Goal: Task Accomplishment & Management: Complete application form

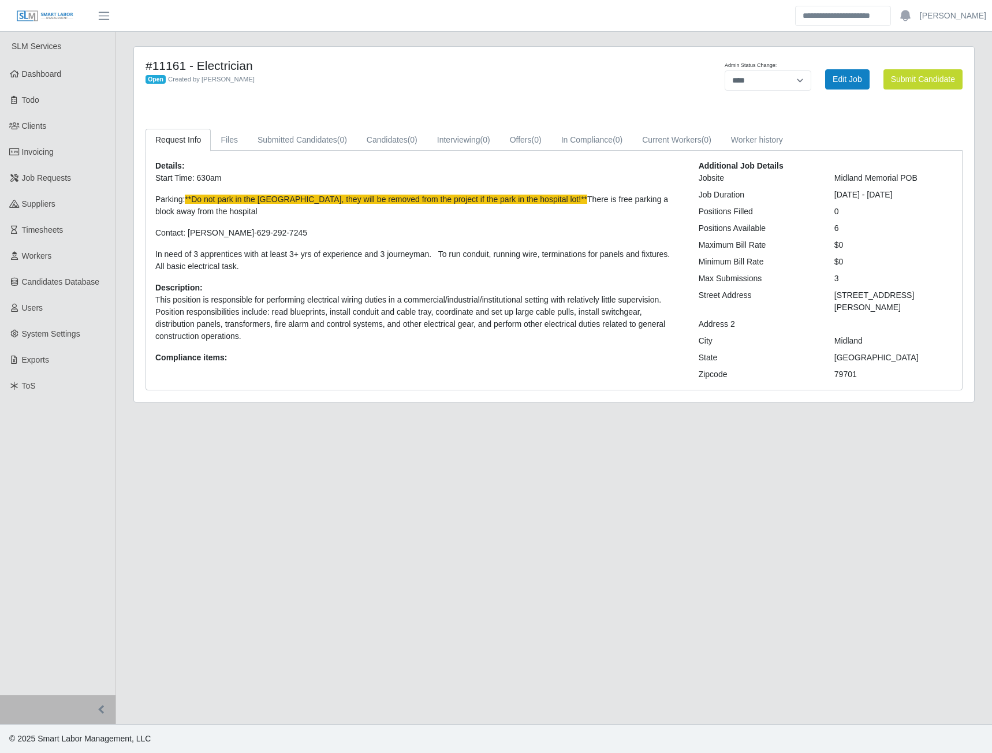
select select "****"
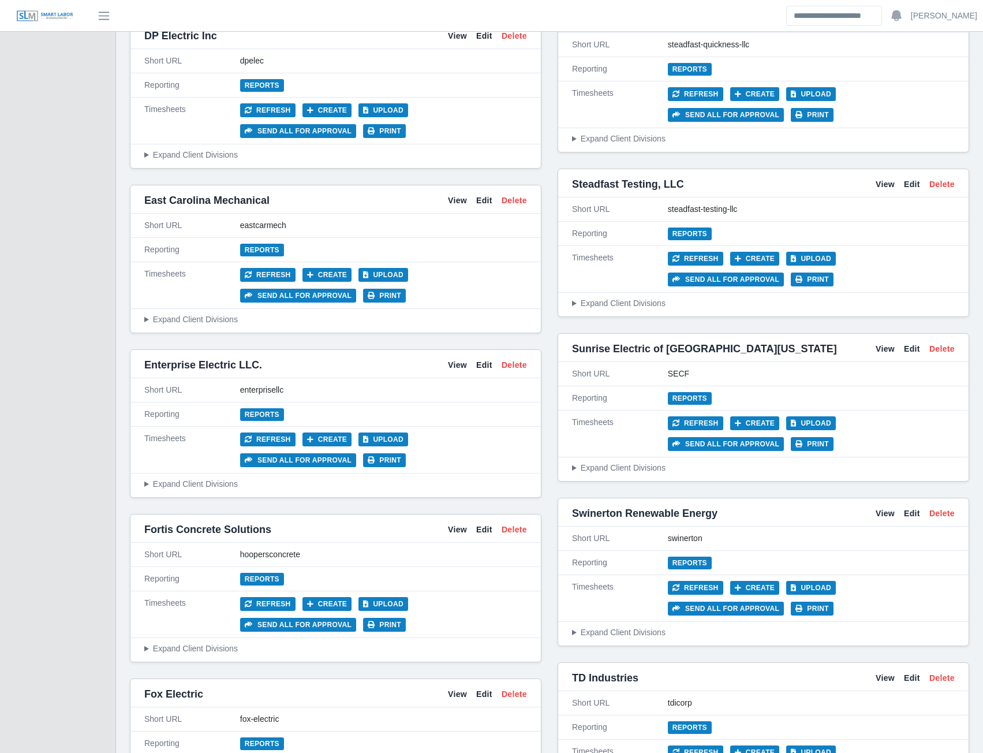
scroll to position [2726, 0]
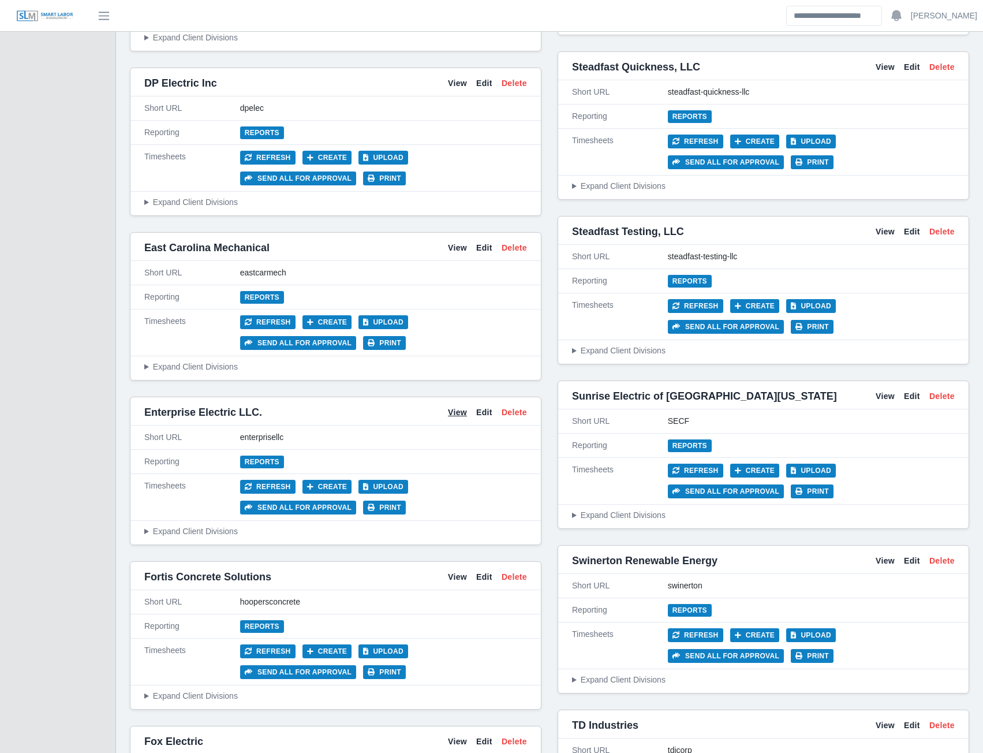
click at [452, 406] on link "View" at bounding box center [457, 412] width 19 height 12
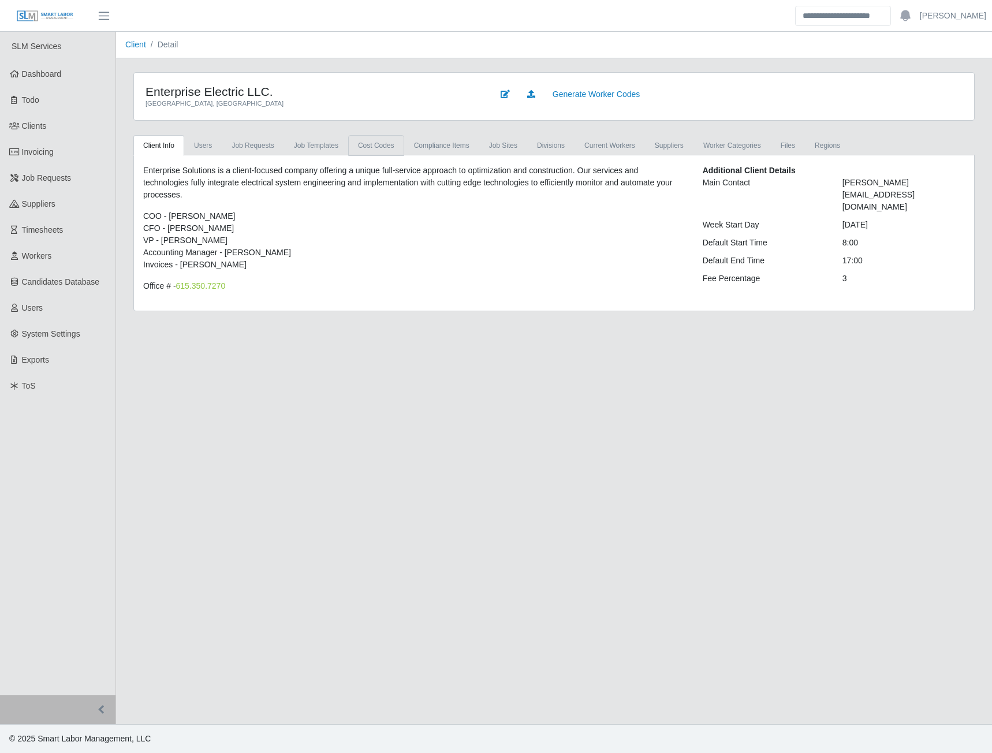
click at [360, 143] on link "cost codes" at bounding box center [376, 145] width 56 height 21
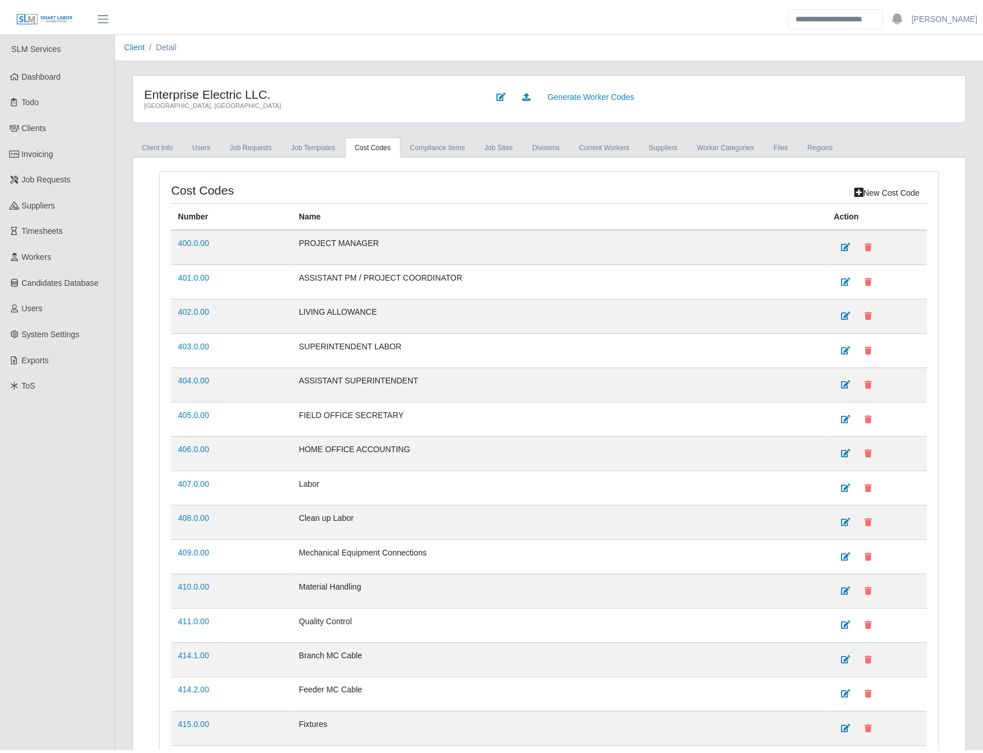
scroll to position [1039, 0]
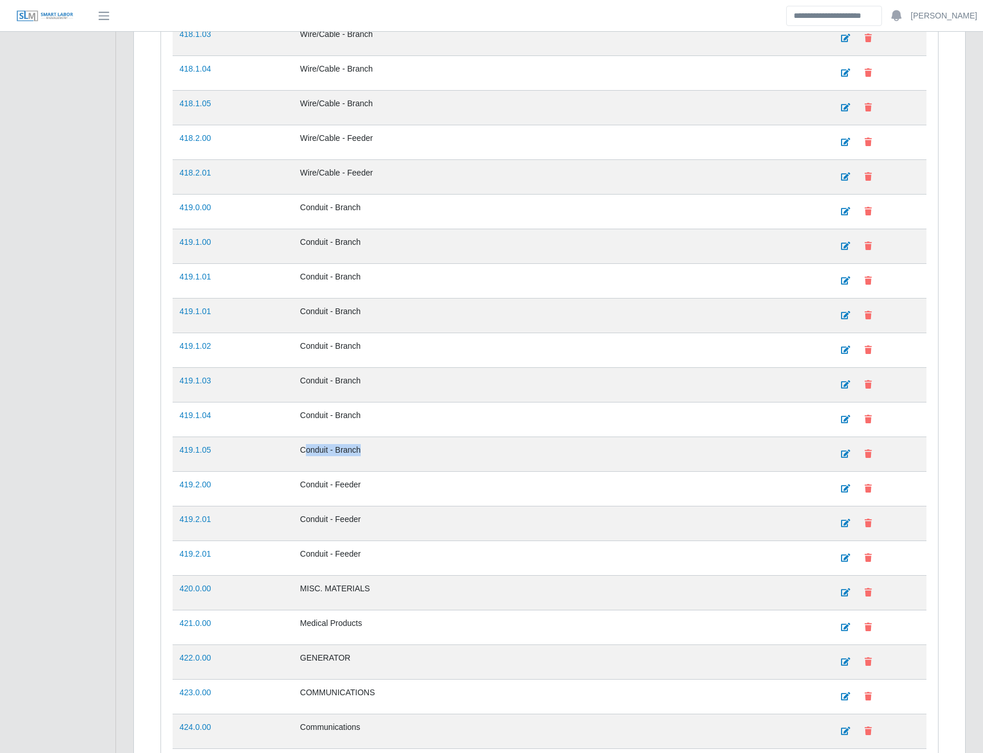
click at [291, 417] on tr "419.1.04 Conduit - Branch" at bounding box center [550, 419] width 754 height 35
click at [302, 429] on td "Conduit - Branch" at bounding box center [559, 419] width 533 height 35
drag, startPoint x: 347, startPoint y: 418, endPoint x: 381, endPoint y: 412, distance: 34.6
click at [381, 412] on td "Conduit - Branch" at bounding box center [559, 419] width 533 height 35
drag, startPoint x: 360, startPoint y: 419, endPoint x: 302, endPoint y: 419, distance: 57.1
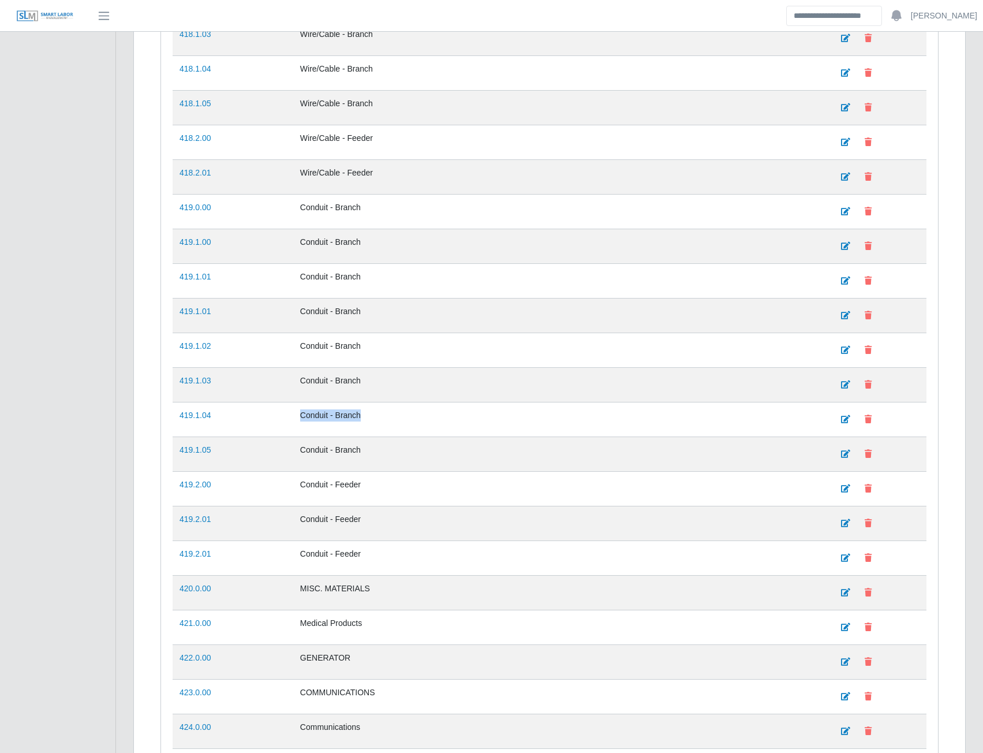
click at [302, 419] on td "Conduit - Branch" at bounding box center [559, 419] width 533 height 35
copy td "Conduit - Branch"
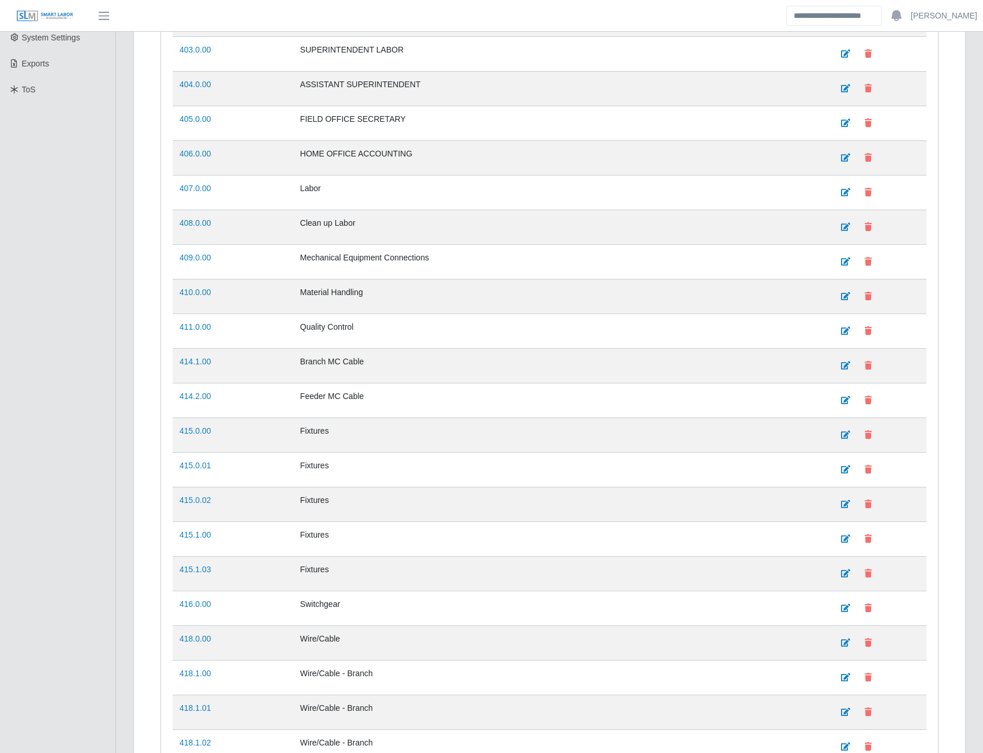
scroll to position [0, 0]
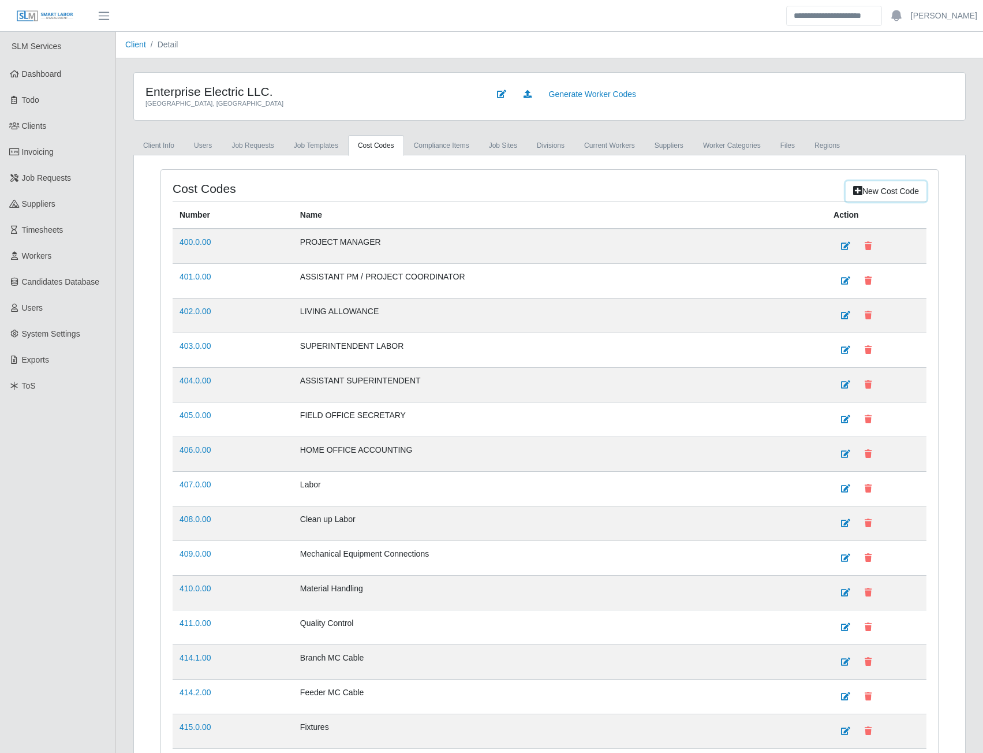
click at [876, 189] on link "New cost code" at bounding box center [886, 191] width 81 height 20
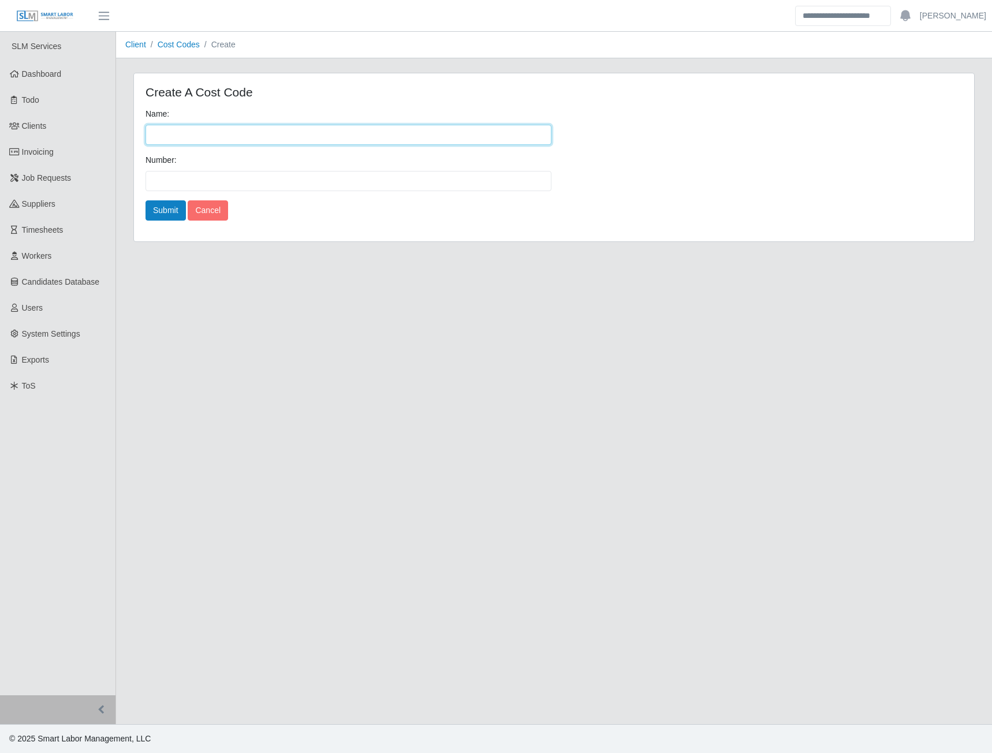
click at [168, 137] on input "Name:" at bounding box center [348, 135] width 406 height 20
paste input "**********"
type input "**********"
click at [172, 171] on div "Number:" at bounding box center [349, 172] width 412 height 37
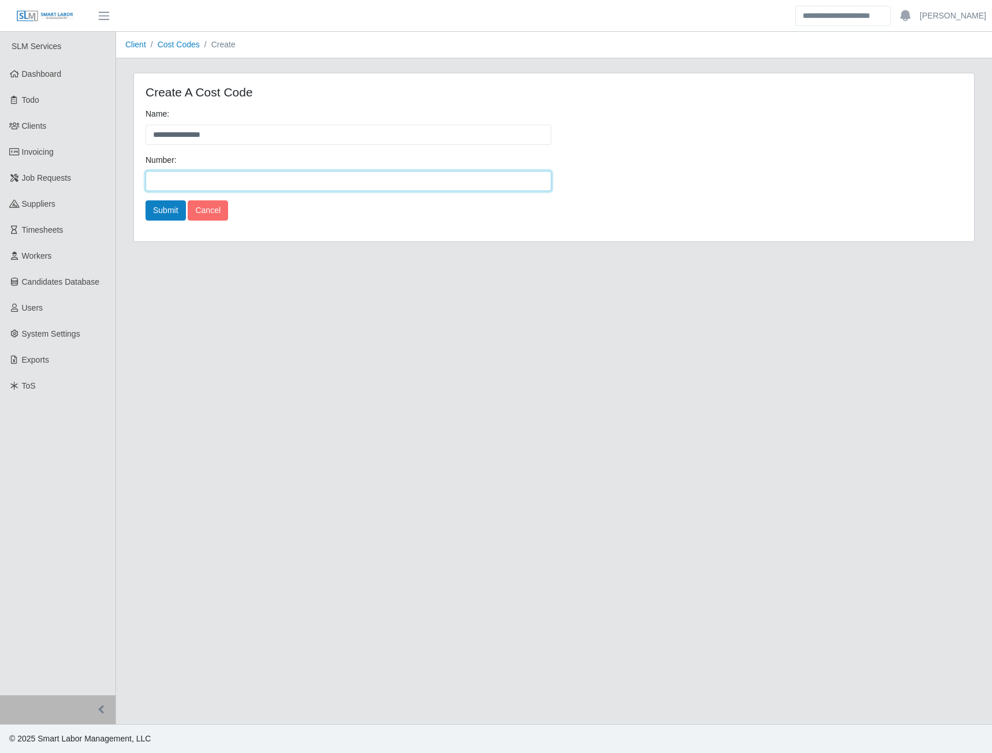
click at [171, 180] on input "Number:" at bounding box center [348, 181] width 406 height 20
type input "********"
click at [175, 208] on button "Submit" at bounding box center [165, 210] width 40 height 20
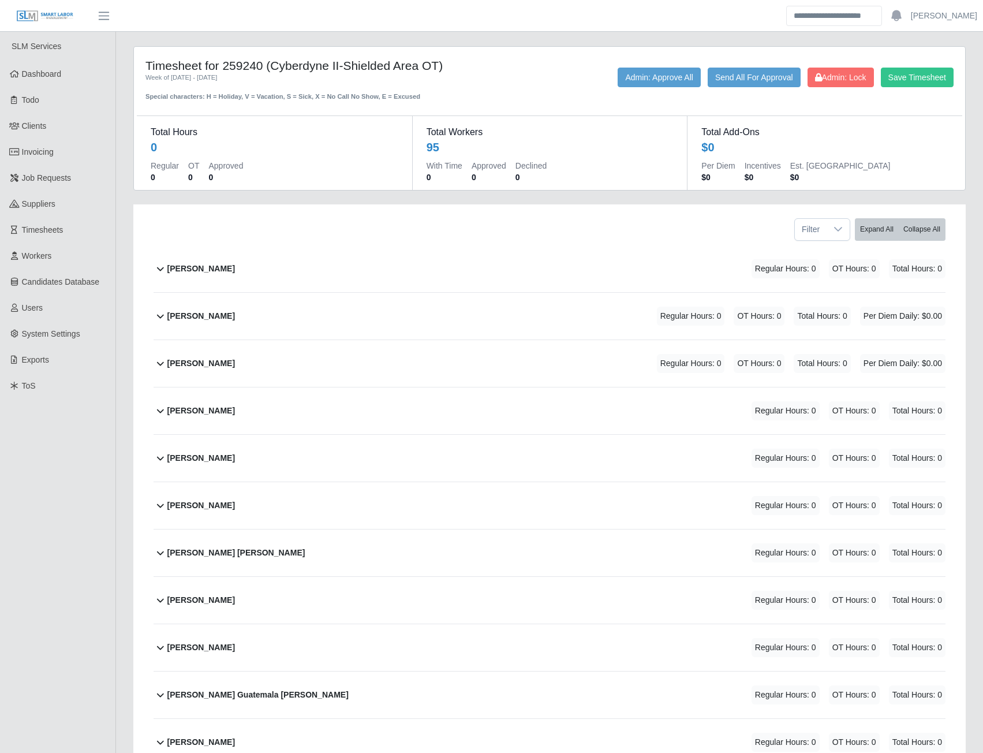
scroll to position [519, 0]
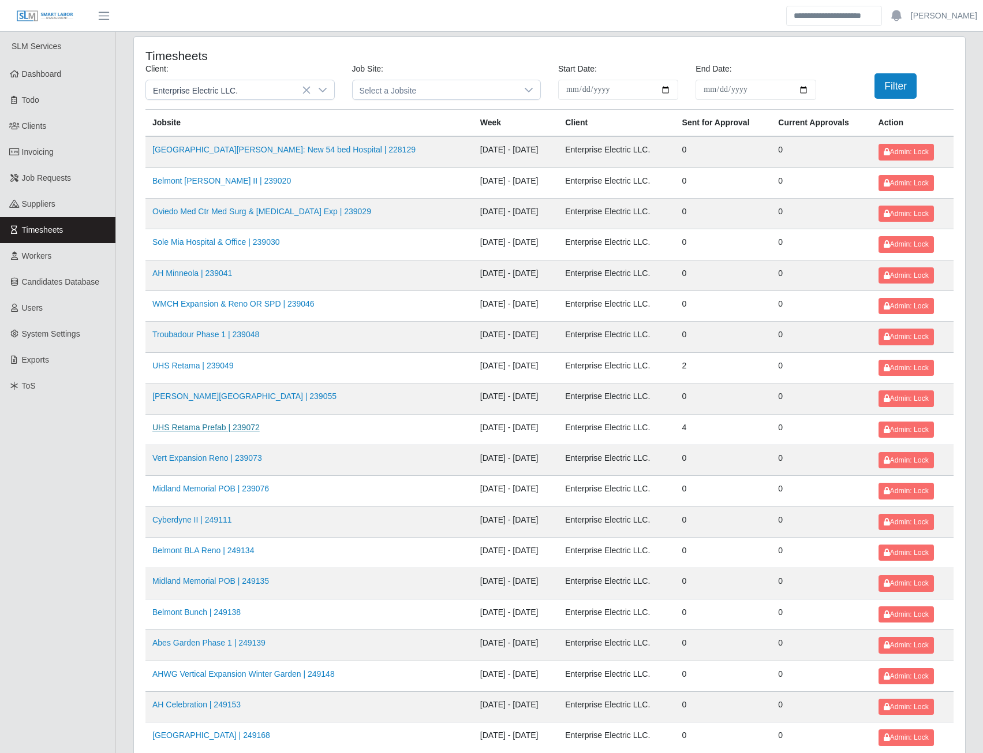
click at [212, 429] on link "UHS Retama Prefab | 239072" at bounding box center [205, 427] width 107 height 9
click at [216, 675] on link "AHWG Vertical Expansion Winter Garden | 249148" at bounding box center [243, 673] width 182 height 9
click at [664, 91] on input "**********" at bounding box center [618, 90] width 120 height 20
type input "**********"
click at [801, 91] on input "**********" at bounding box center [756, 90] width 120 height 20
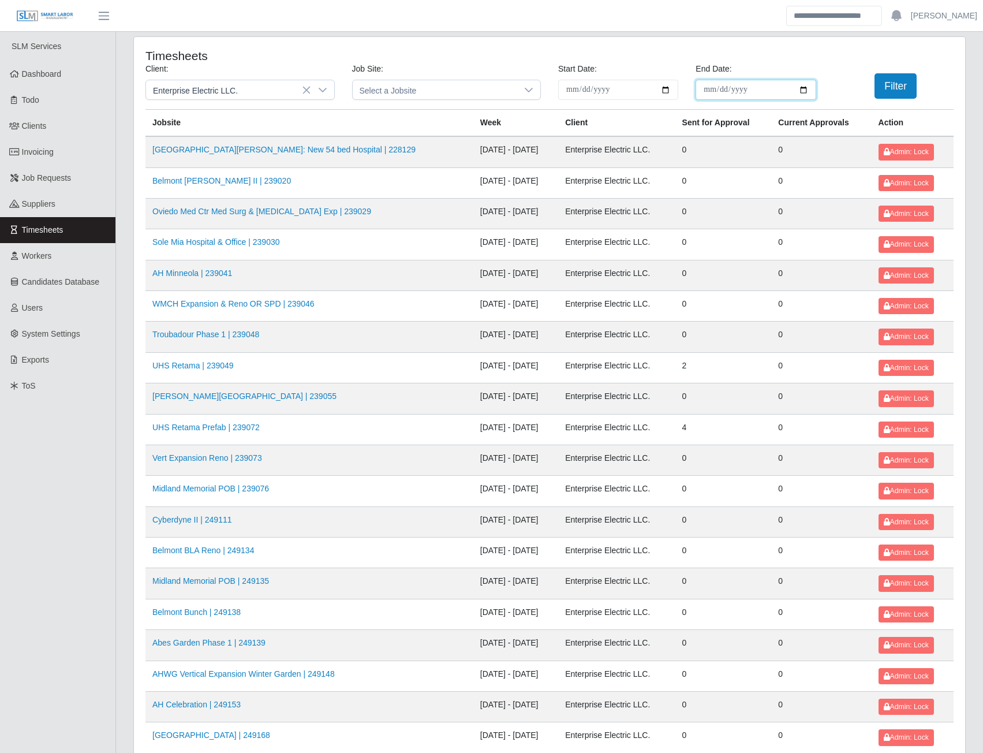
type input "**********"
click at [904, 93] on button "Filter" at bounding box center [895, 85] width 42 height 25
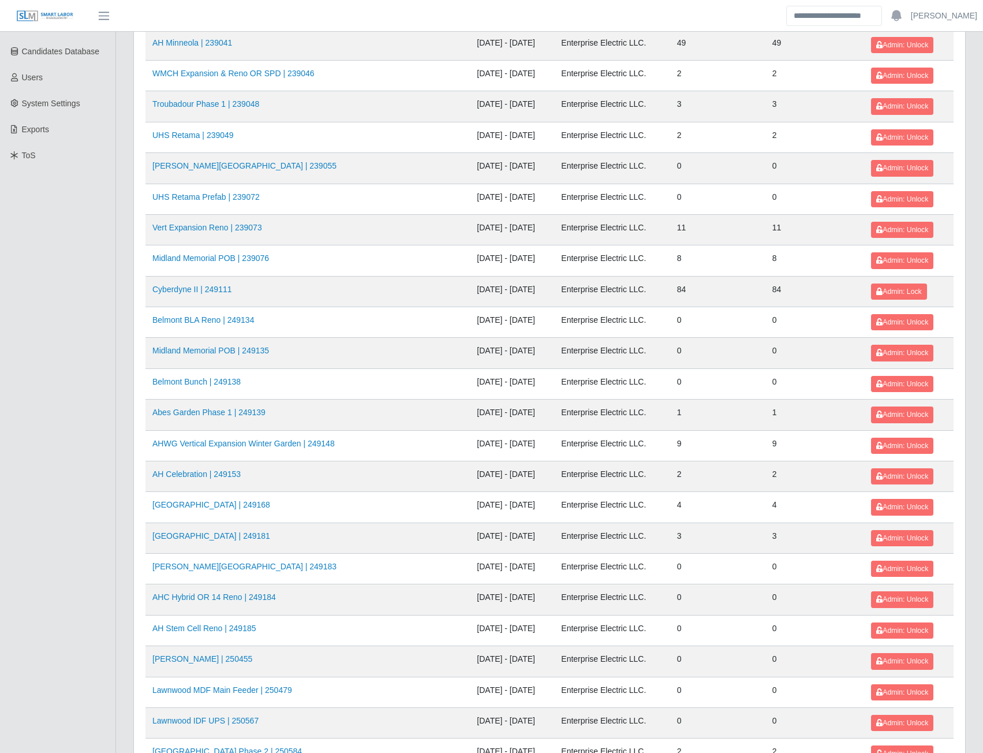
scroll to position [231, 0]
click at [266, 443] on link "AHWG Vertical Expansion Winter Garden | 249148" at bounding box center [243, 442] width 182 height 9
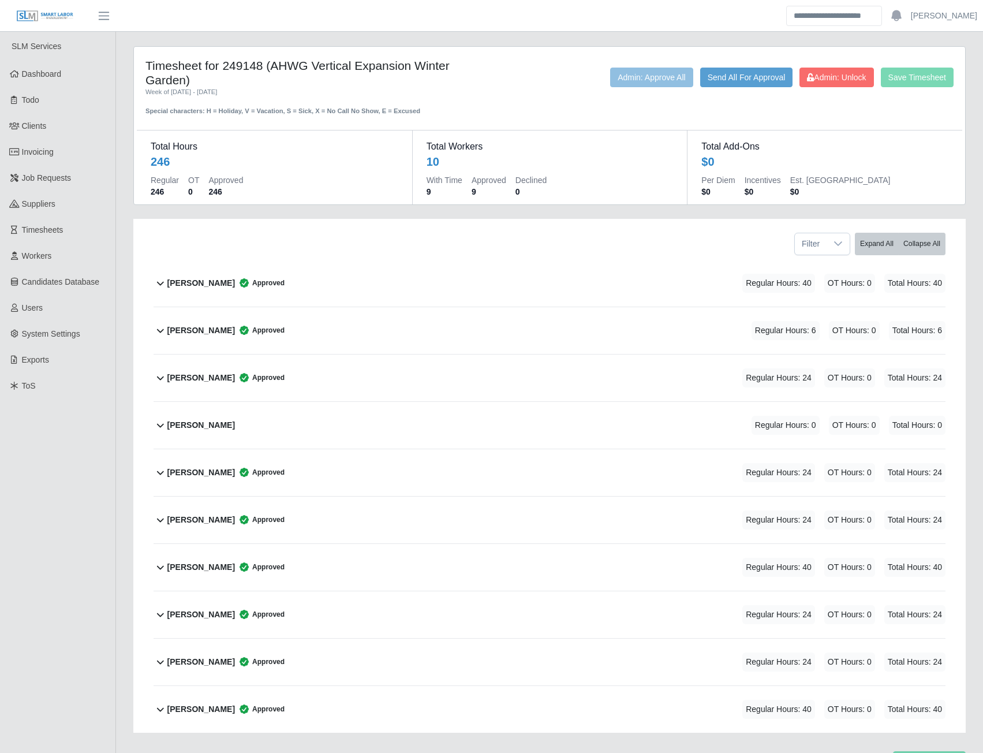
click at [218, 286] on b "[PERSON_NAME]" at bounding box center [201, 283] width 68 height 12
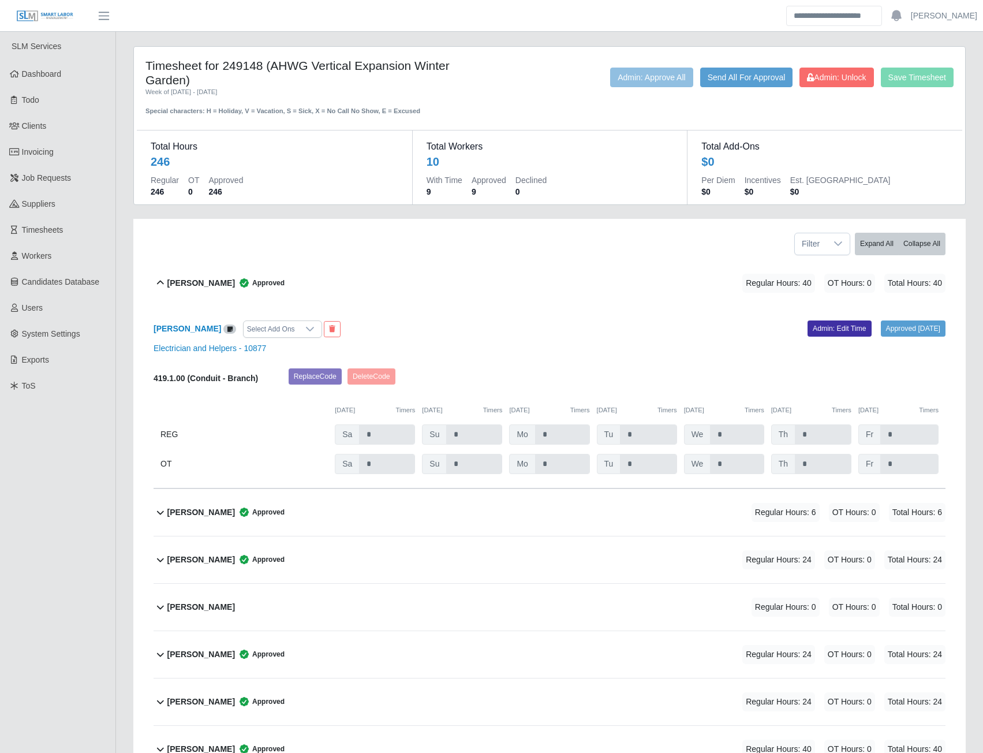
click at [222, 514] on b "[PERSON_NAME]" at bounding box center [201, 512] width 68 height 12
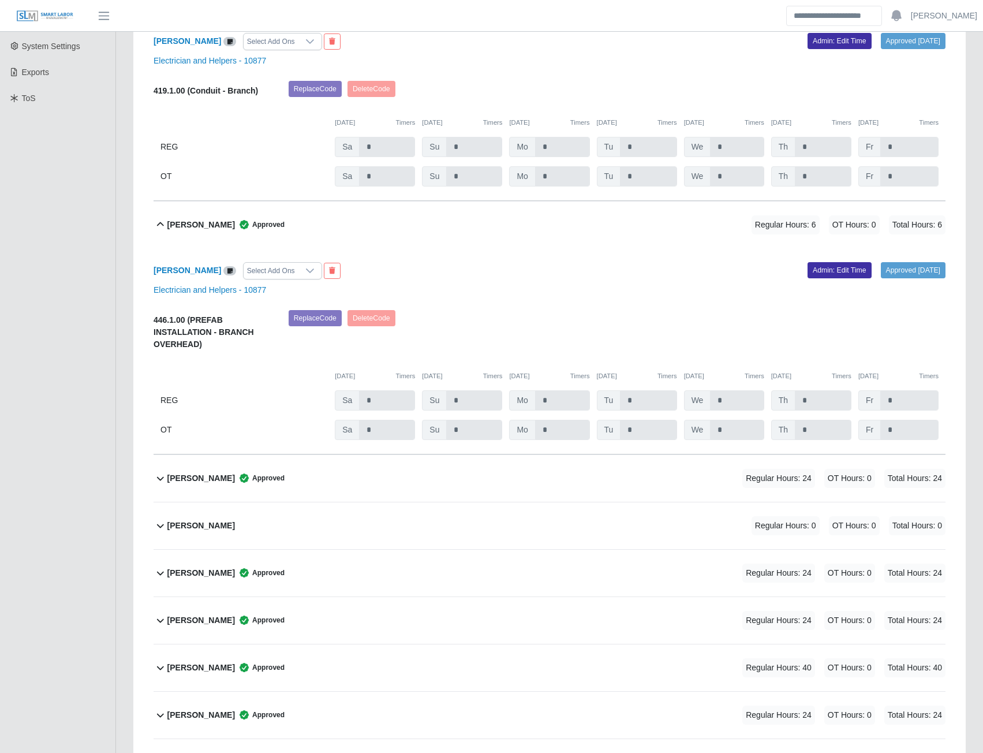
scroll to position [289, 0]
click at [200, 479] on b "Cesar Sequera" at bounding box center [201, 477] width 68 height 12
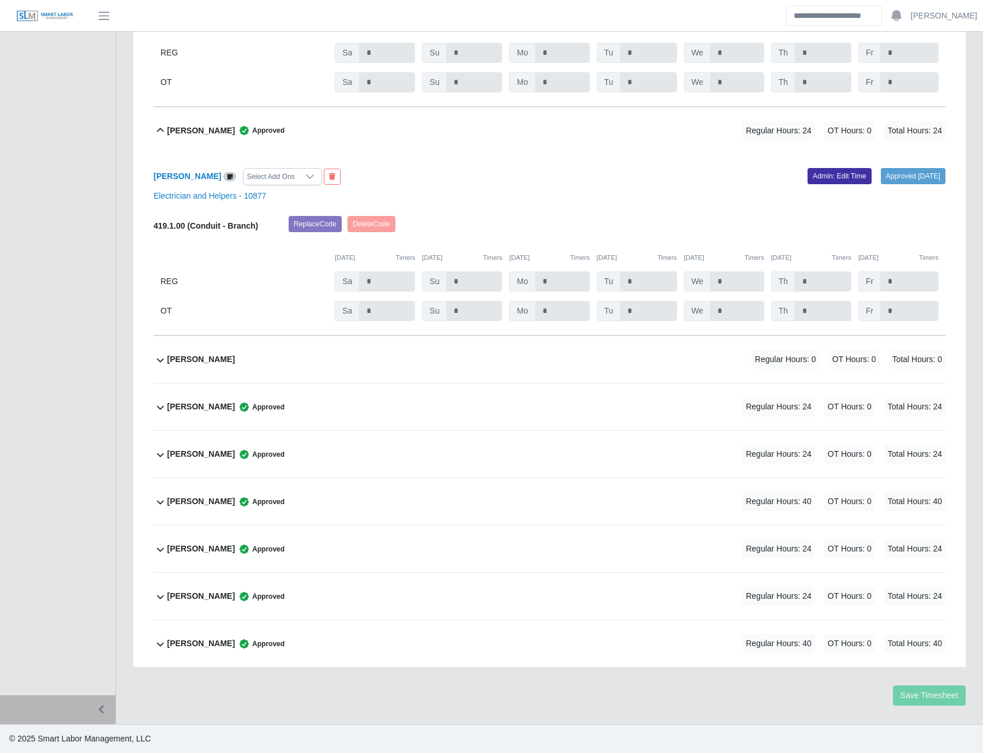
click at [198, 410] on b "Jose Valdivieso Hernandez" at bounding box center [201, 407] width 68 height 12
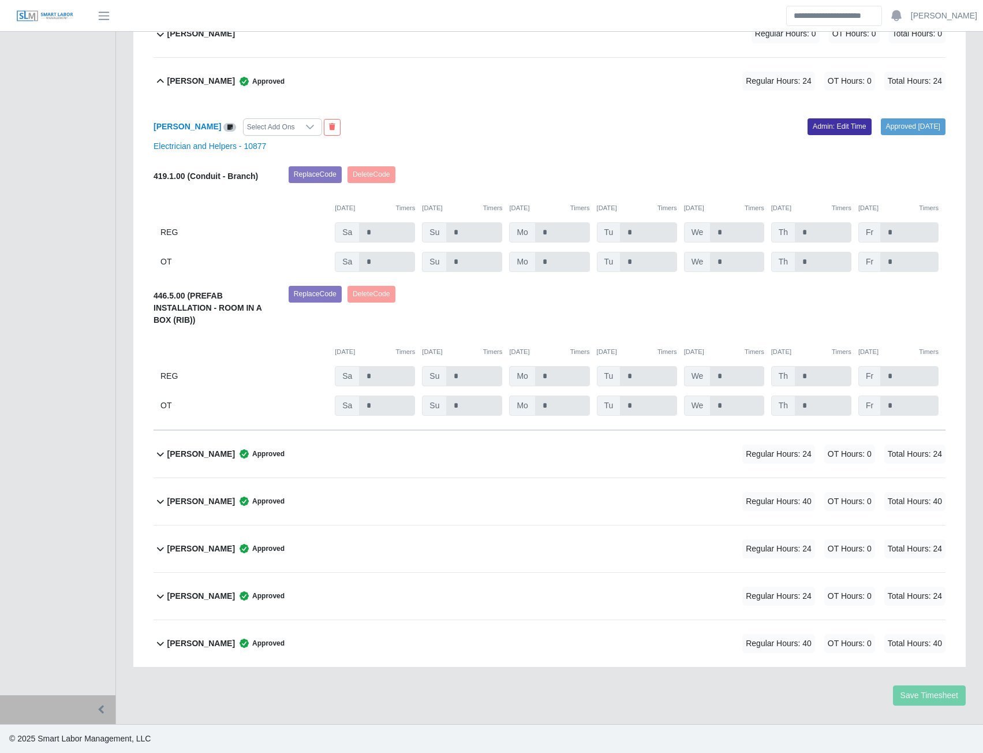
scroll to position [962, 0]
click at [203, 457] on b "Josnelyer Linares" at bounding box center [201, 454] width 68 height 12
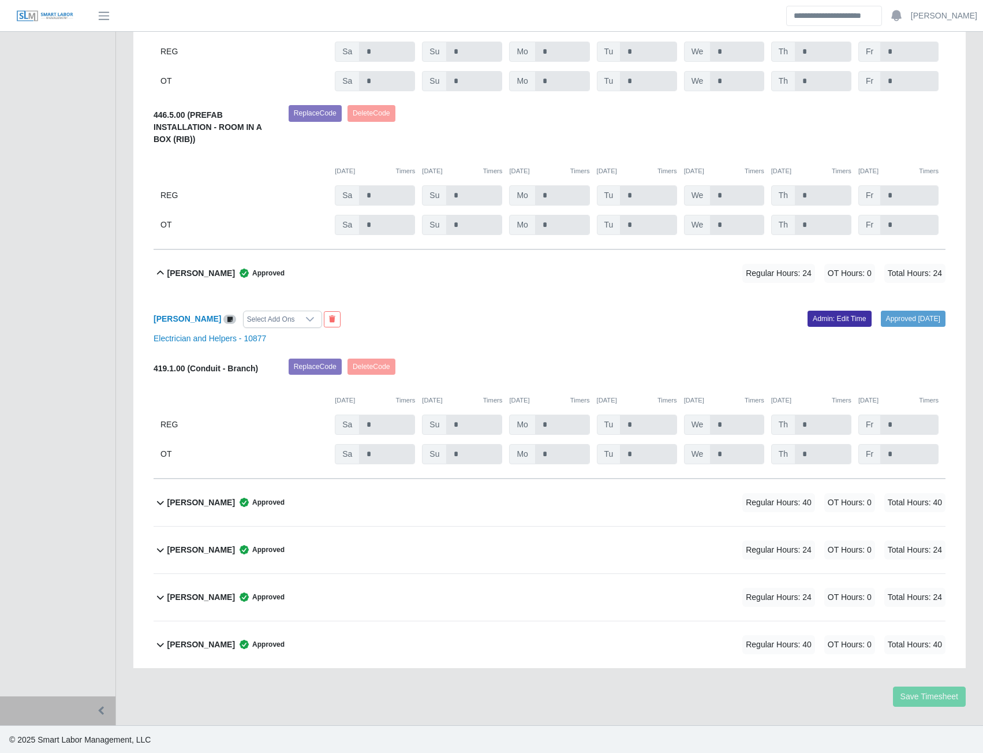
scroll to position [1144, 0]
click at [187, 503] on b "Julio Cueva" at bounding box center [201, 501] width 68 height 12
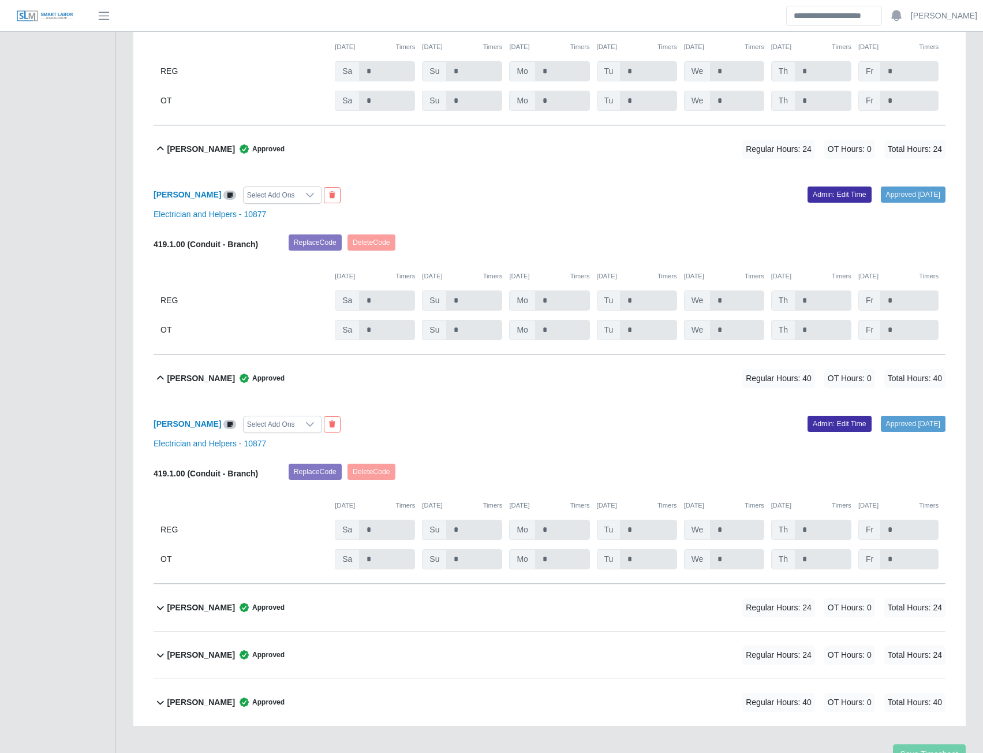
scroll to position [1326, 0]
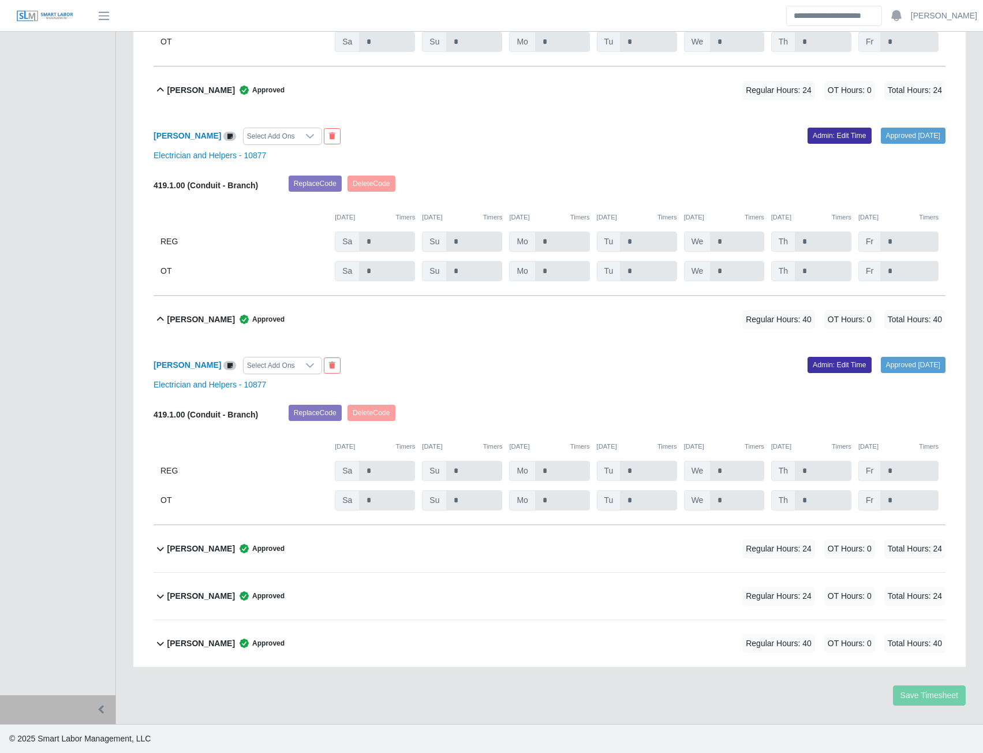
click at [190, 551] on b "Manuel Paredes" at bounding box center [201, 549] width 68 height 12
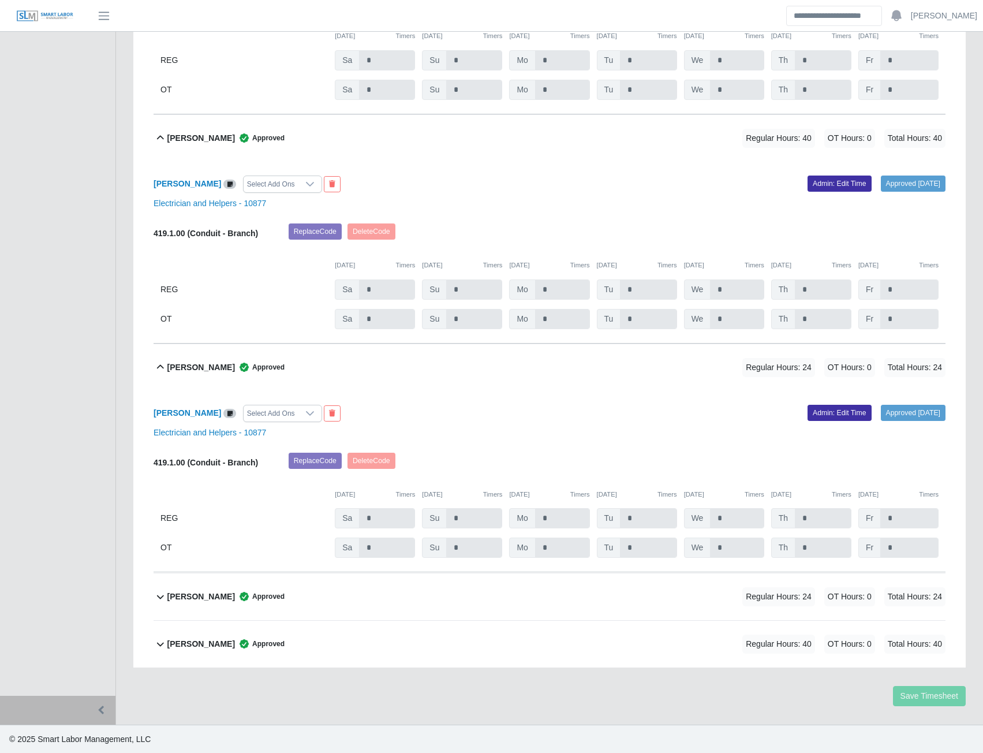
scroll to position [1508, 0]
click at [193, 595] on b "Norbis Gonzalez" at bounding box center [201, 596] width 68 height 12
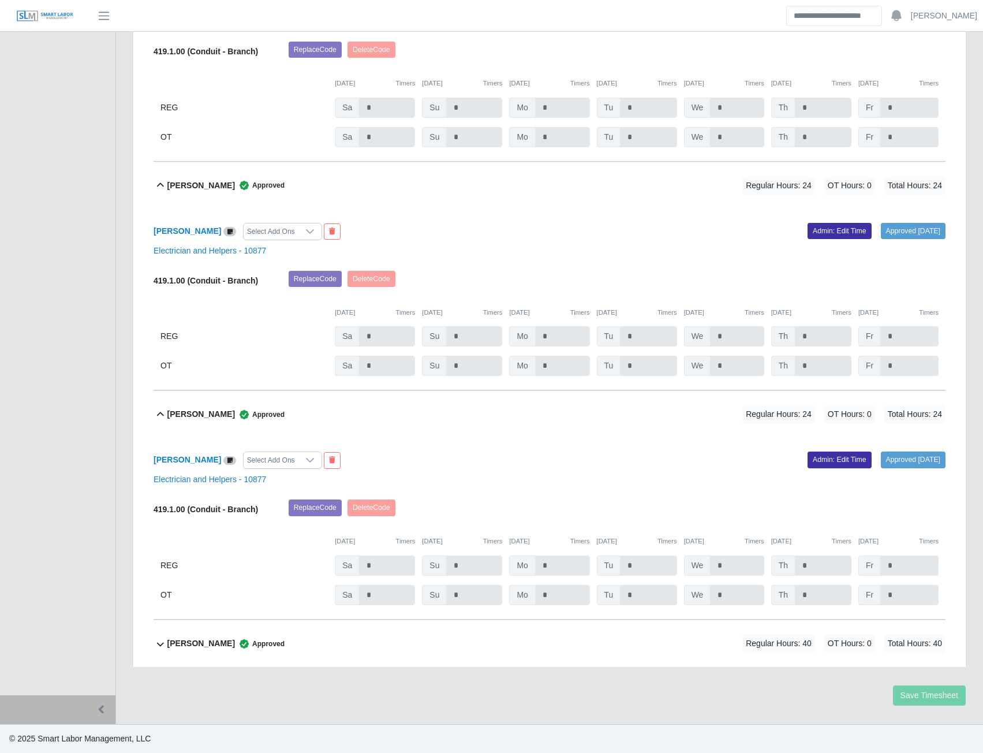
scroll to position [1691, 0]
click at [189, 646] on b "Victor Custodio Amarista" at bounding box center [201, 643] width 68 height 12
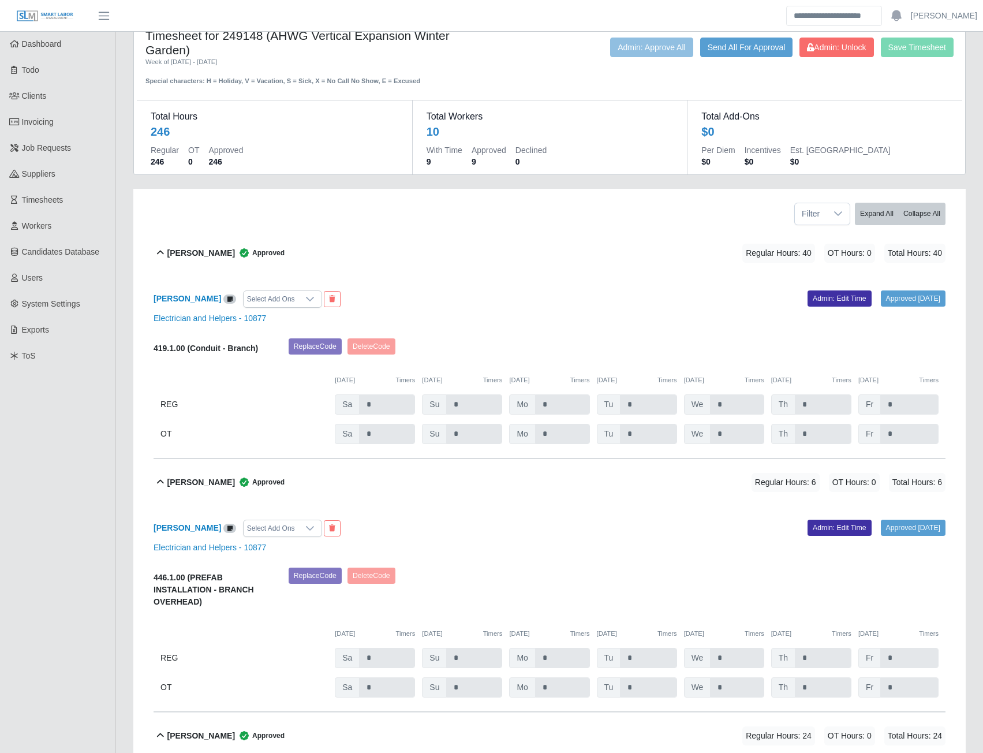
scroll to position [0, 0]
